Goal: Task Accomplishment & Management: Use online tool/utility

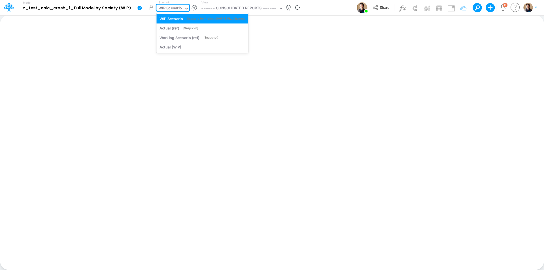
click at [172, 9] on div "WIP Scenario" at bounding box center [171, 8] width 24 height 7
click at [171, 7] on div "WIP Scenario" at bounding box center [171, 8] width 24 height 7
drag, startPoint x: 174, startPoint y: 9, endPoint x: 172, endPoint y: 17, distance: 8.7
click at [173, 9] on div "WIP Scenario" at bounding box center [171, 8] width 24 height 7
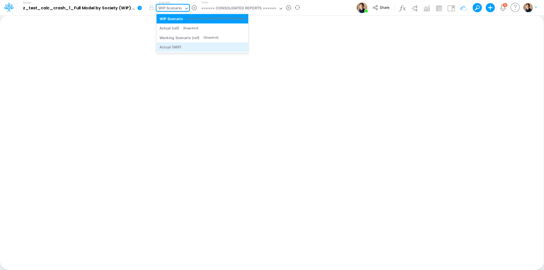
click at [178, 48] on div "Actual (WIP)" at bounding box center [171, 47] width 22 height 5
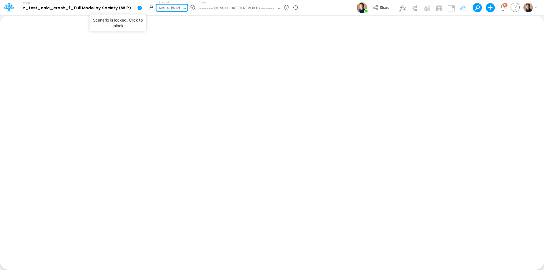
click at [155, 9] on button "button" at bounding box center [151, 8] width 10 height 10
click at [174, 9] on div "Actual (WIP)" at bounding box center [170, 8] width 22 height 7
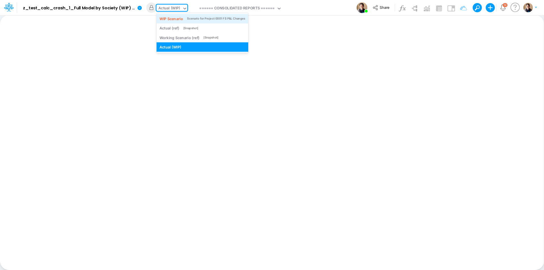
click at [175, 21] on div "WIP Scenario" at bounding box center [172, 18] width 24 height 5
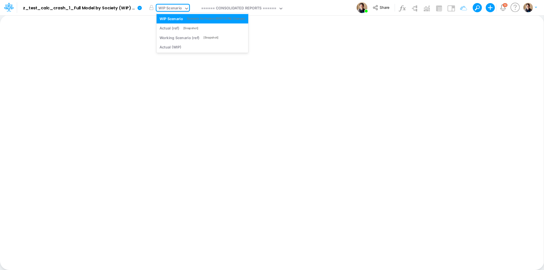
click at [171, 9] on div "WIP Scenario" at bounding box center [171, 8] width 24 height 7
click at [180, 9] on div "WIP Scenario" at bounding box center [171, 8] width 24 height 7
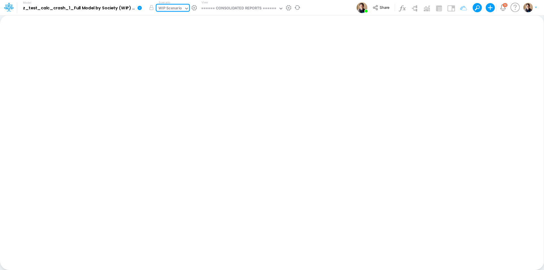
click at [160, 10] on div "WIP Scenario" at bounding box center [171, 8] width 24 height 7
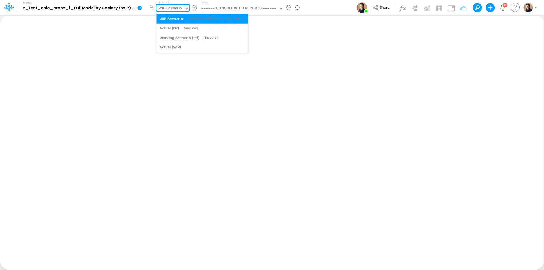
click at [160, 10] on div "WIP Scenario" at bounding box center [171, 8] width 24 height 7
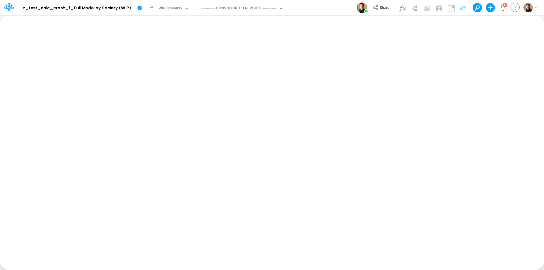
click at [329, 11] on div "Model z_test_calc_crash_1_Full Model by Society (WIP) (rfpwaR.NesxWIK0t9qVjF3pu…" at bounding box center [272, 7] width 490 height 15
click at [165, 12] on div "Working Scenario" at bounding box center [174, 12] width 35 height 15
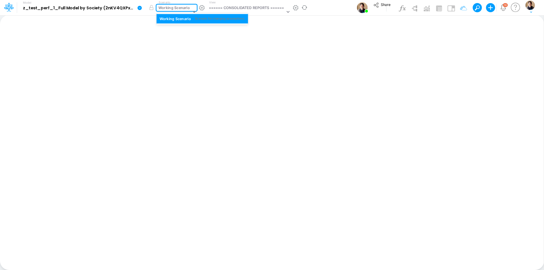
click at [168, 10] on div "Working Scenario" at bounding box center [174, 8] width 31 height 7
click at [163, 5] on div "Working Scenario" at bounding box center [174, 8] width 31 height 7
click at [183, 9] on div "Working Scenario" at bounding box center [174, 8] width 31 height 7
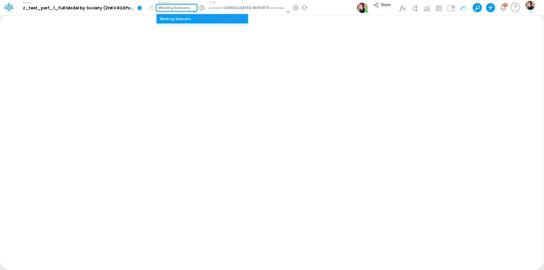
click at [177, 9] on div "Working Scenario" at bounding box center [174, 8] width 31 height 7
click at [168, 7] on div "Working Scenario" at bounding box center [174, 8] width 31 height 7
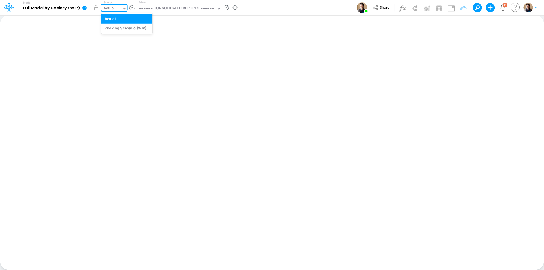
click at [110, 8] on div "Actual" at bounding box center [108, 8] width 11 height 7
click at [118, 8] on div "Actual" at bounding box center [112, 9] width 20 height 9
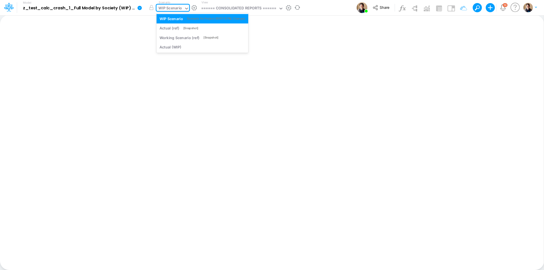
click at [168, 10] on div "WIP Scenario" at bounding box center [171, 8] width 24 height 7
click at [176, 46] on div "Actual (WIP)" at bounding box center [171, 47] width 22 height 5
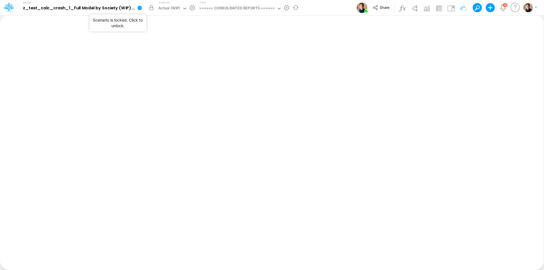
click at [153, 8] on button "button" at bounding box center [151, 8] width 10 height 10
click at [176, 6] on div "Actual (WIP)" at bounding box center [170, 8] width 22 height 7
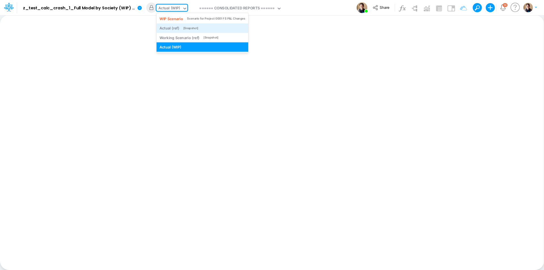
click at [210, 30] on div "Actual (ref) [Snapshot]" at bounding box center [203, 28] width 86 height 5
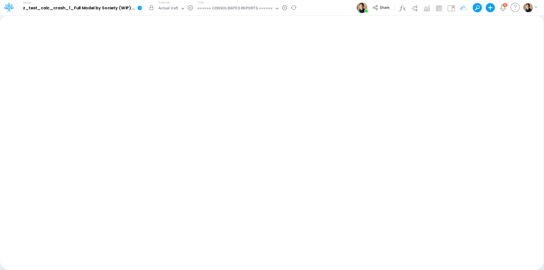
click at [152, 8] on button "button" at bounding box center [151, 8] width 10 height 10
click at [174, 8] on div "Actual (ref)" at bounding box center [169, 8] width 20 height 7
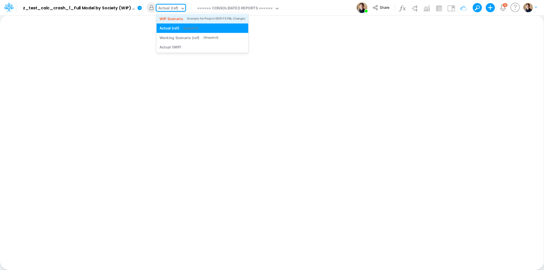
click at [174, 17] on div "WIP Scenario" at bounding box center [172, 18] width 24 height 5
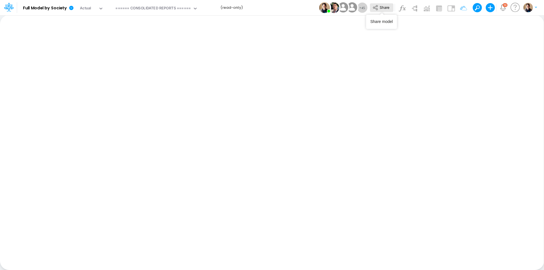
click at [380, 9] on span "Share" at bounding box center [385, 7] width 10 height 4
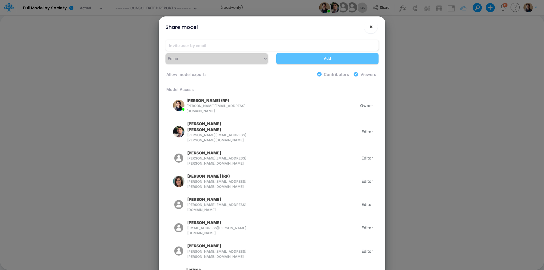
click at [373, 27] on span "×" at bounding box center [371, 26] width 4 height 7
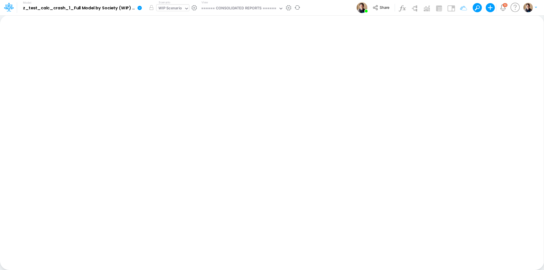
click at [178, 6] on div "WIP Scenario" at bounding box center [171, 8] width 24 height 7
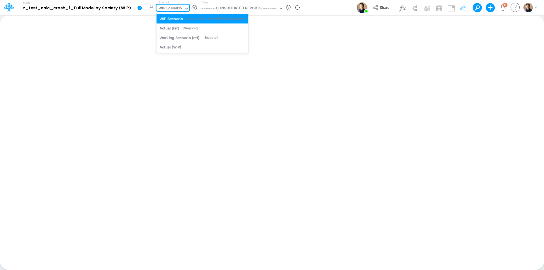
click at [178, 10] on div "WIP Scenario" at bounding box center [171, 8] width 24 height 7
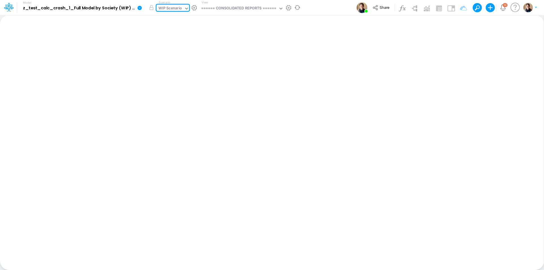
click at [176, 7] on div "WIP Scenario" at bounding box center [171, 8] width 24 height 7
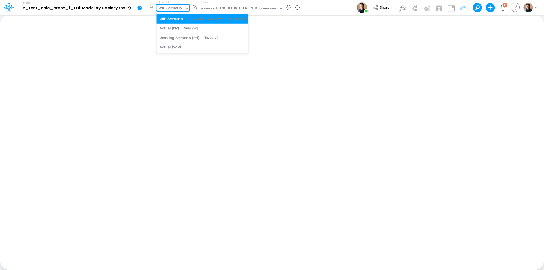
click at [164, 9] on div "WIP Scenario" at bounding box center [171, 8] width 24 height 7
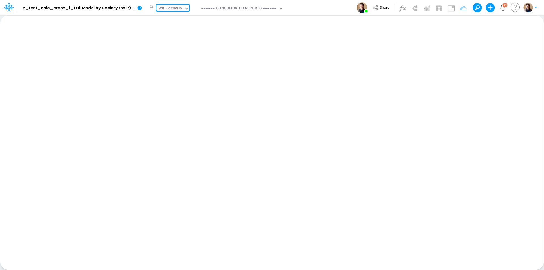
click at [327, 9] on div "Model z_test_calc_crash_1_Full Model by Society (WIP) (rfpwaR.NesxWIK0t9qVjF3pu…" at bounding box center [272, 7] width 490 height 15
